Goal: Information Seeking & Learning: Understand process/instructions

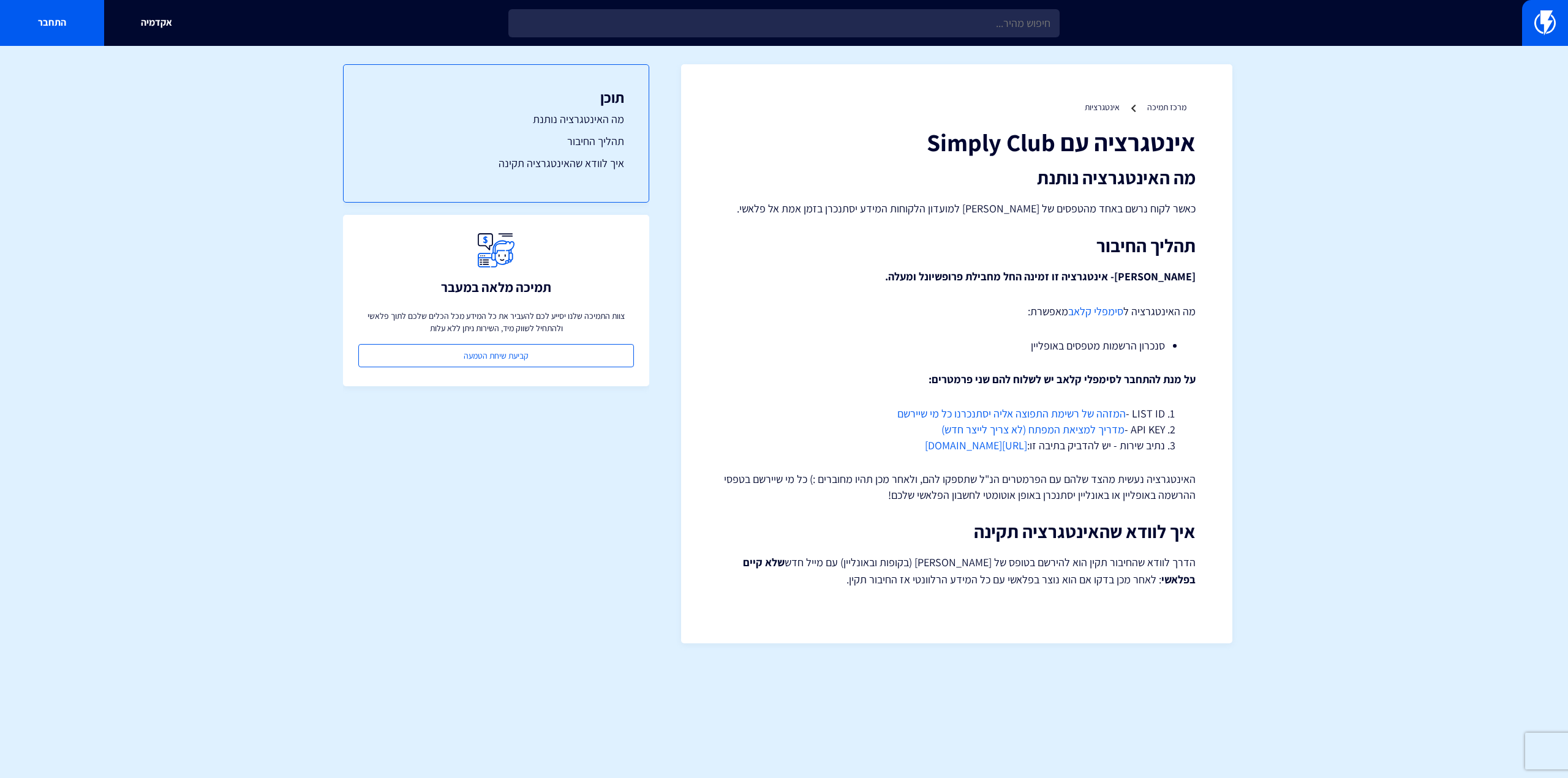
click at [1182, 216] on p "כאשר לקוח נרשם באחד מהטפסים של [PERSON_NAME] למועדון הלקוחות המידע יסתנכרן בזמן…" at bounding box center [957, 208] width 478 height 17
click at [1071, 211] on p "כאשר לקוח נרשם באחד מהטפסים של [PERSON_NAME] למועדון הלקוחות המידע יסתנכרן בזמן…" at bounding box center [957, 208] width 478 height 17
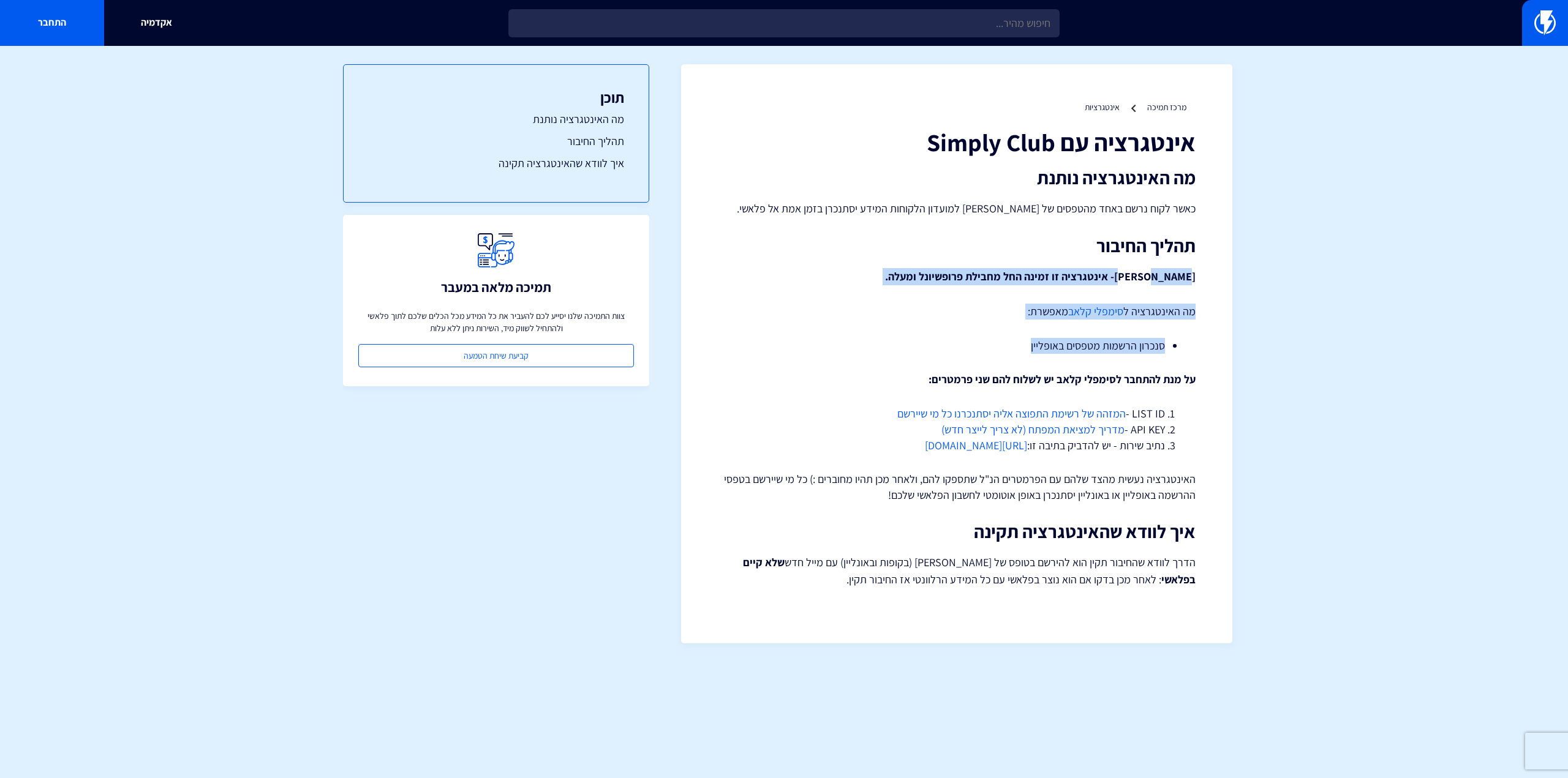
drag, startPoint x: 1167, startPoint y: 279, endPoint x: 954, endPoint y: 325, distance: 217.9
click at [954, 338] on div "אינטגרציה עם Simply Club מה האינטגרציה נותנת כאשר לקוח נרשם באחד מהטפסים של [PE…" at bounding box center [957, 358] width 478 height 460
click at [954, 325] on div "אינטגרציה עם Simply Club מה האינטגרציה נותנת כאשר לקוח נרשם באחד מהטפסים של [PE…" at bounding box center [957, 358] width 478 height 460
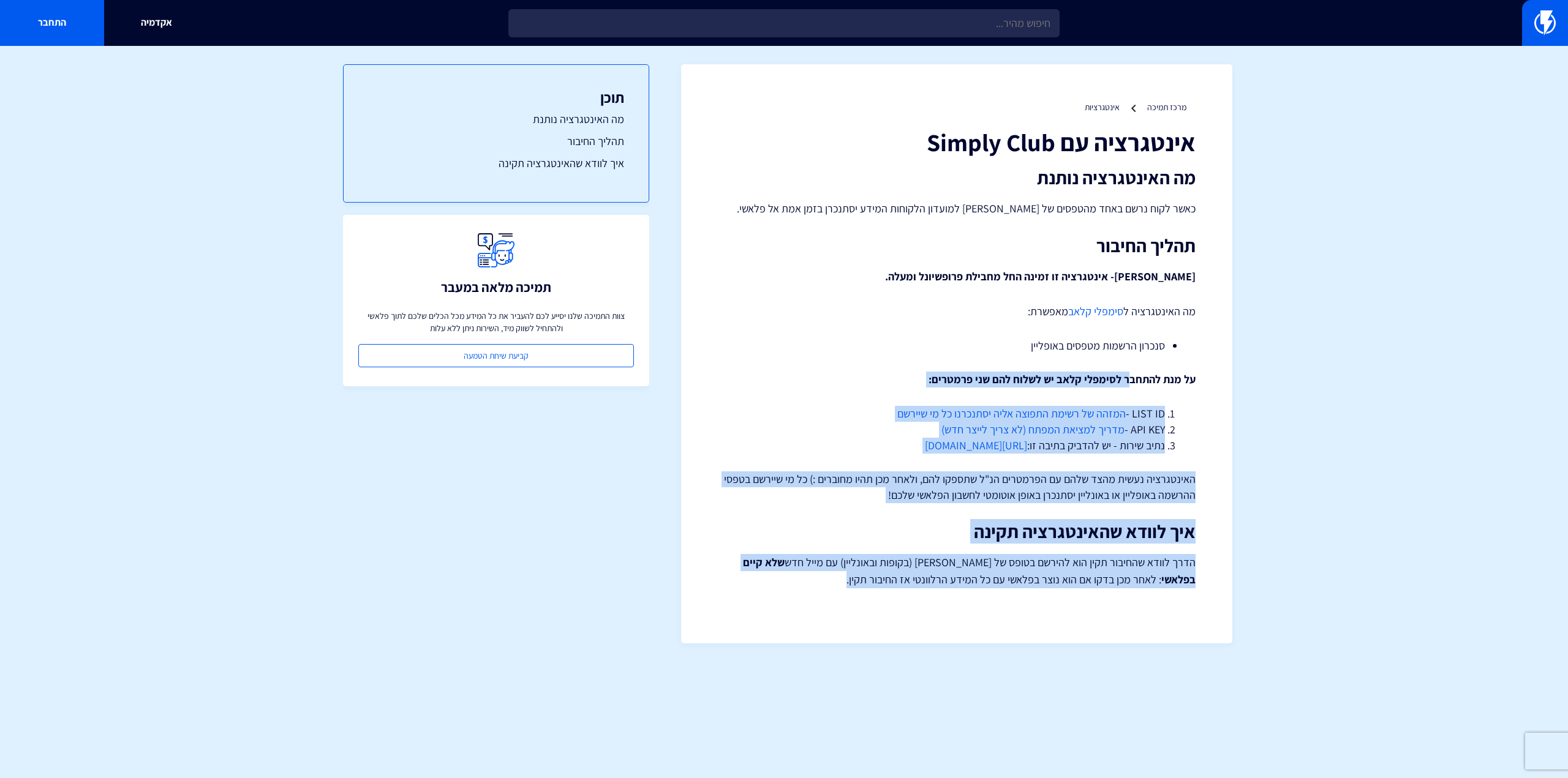
drag, startPoint x: 1131, startPoint y: 382, endPoint x: 823, endPoint y: 596, distance: 375.0
click at [823, 596] on div "מרכז תמיכה אינטגרציות אינטגרציה עם Simply Club מה האינטגרציה נותנת כאשר לקוח נר…" at bounding box center [957, 354] width 551 height 579
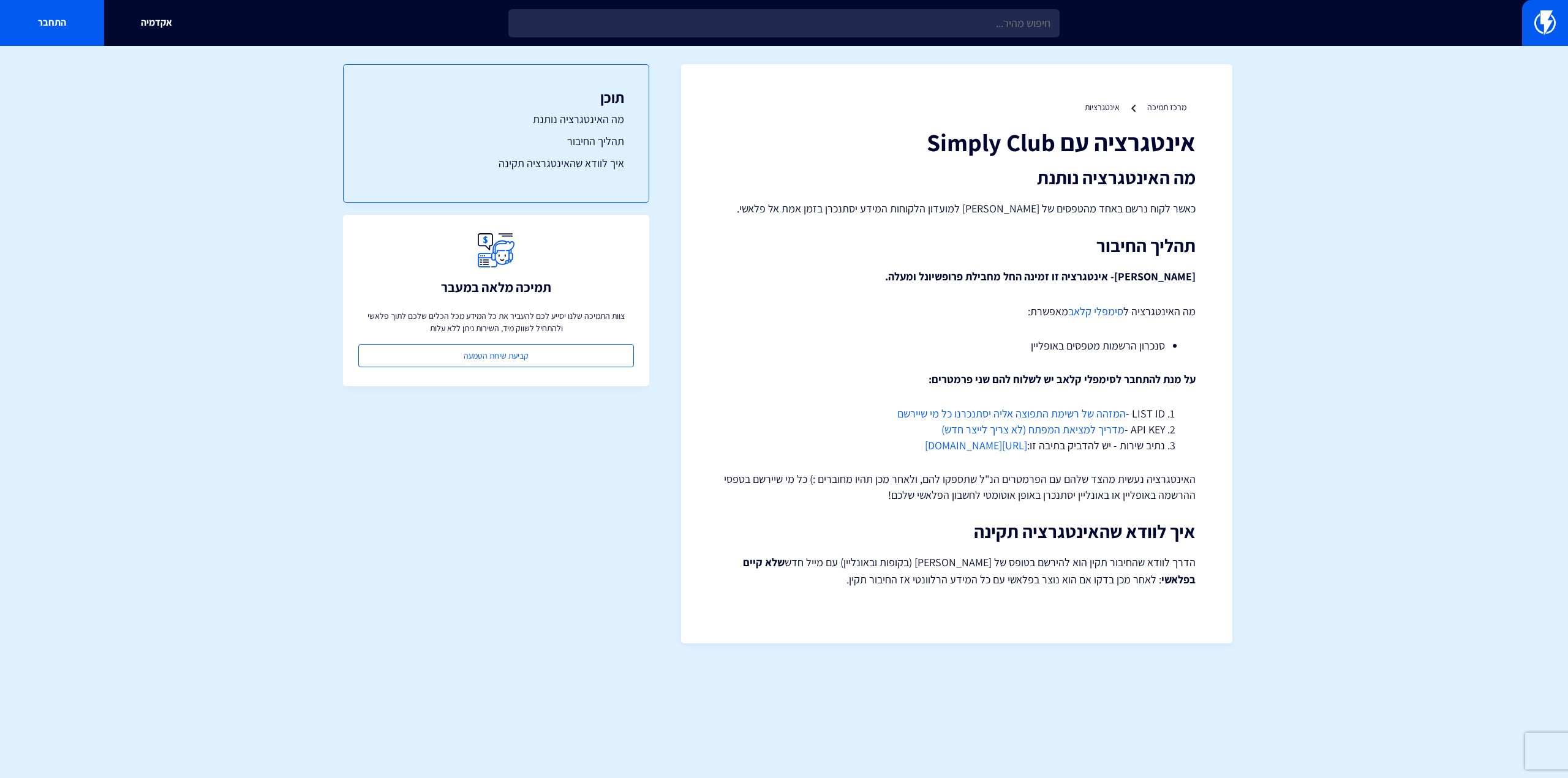
click at [1115, 315] on link "סימפלי קלאב" at bounding box center [1095, 312] width 55 height 14
